Goal: Task Accomplishment & Management: Use online tool/utility

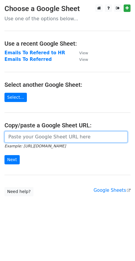
click at [62, 138] on input "url" at bounding box center [65, 136] width 123 height 11
paste input "[URL][DOMAIN_NAME]"
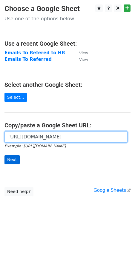
type input "[URL][DOMAIN_NAME]"
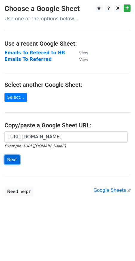
scroll to position [0, 0]
click at [15, 160] on input "Next" at bounding box center [11, 159] width 15 height 9
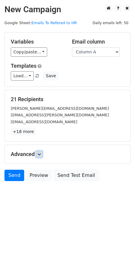
click at [41, 154] on icon at bounding box center [39, 154] width 4 height 4
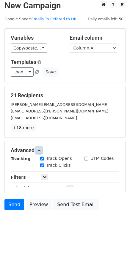
scroll to position [30, 0]
